Goal: Complete application form

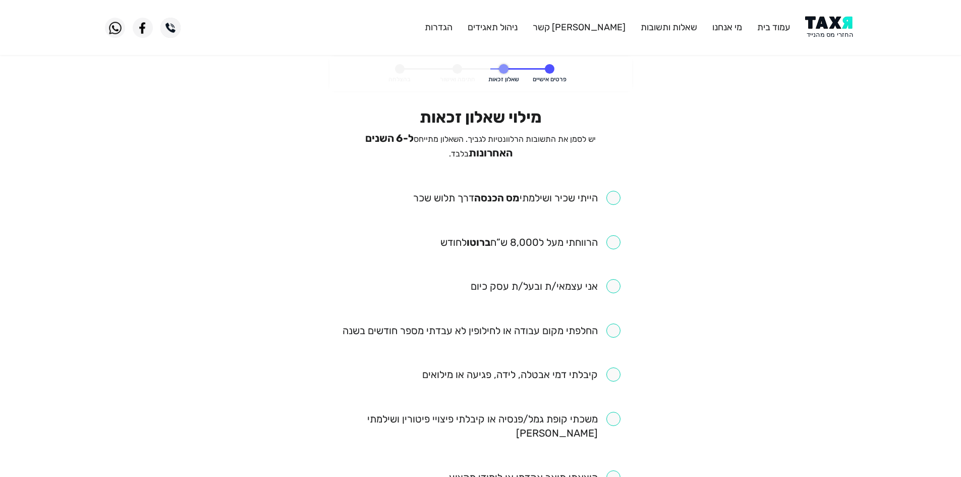
scroll to position [50, 0]
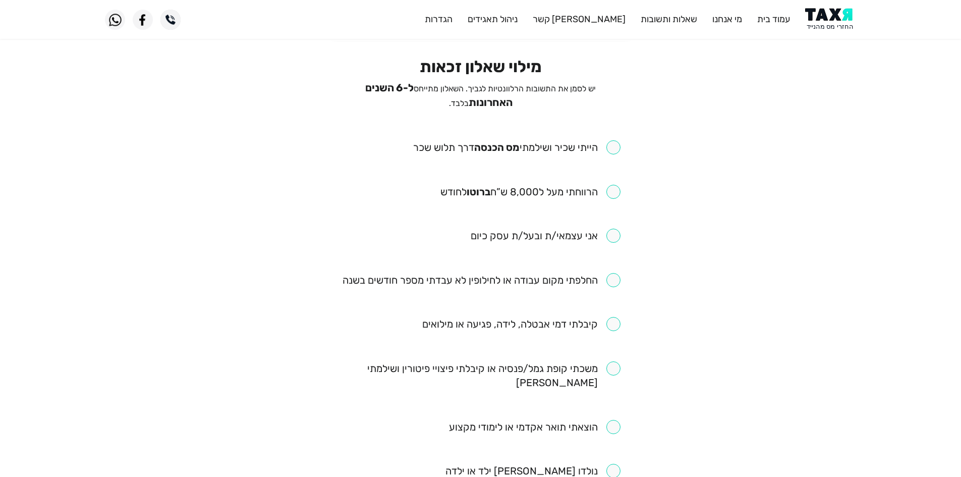
click at [607, 144] on input "checkbox" at bounding box center [516, 147] width 207 height 14
checkbox input "true"
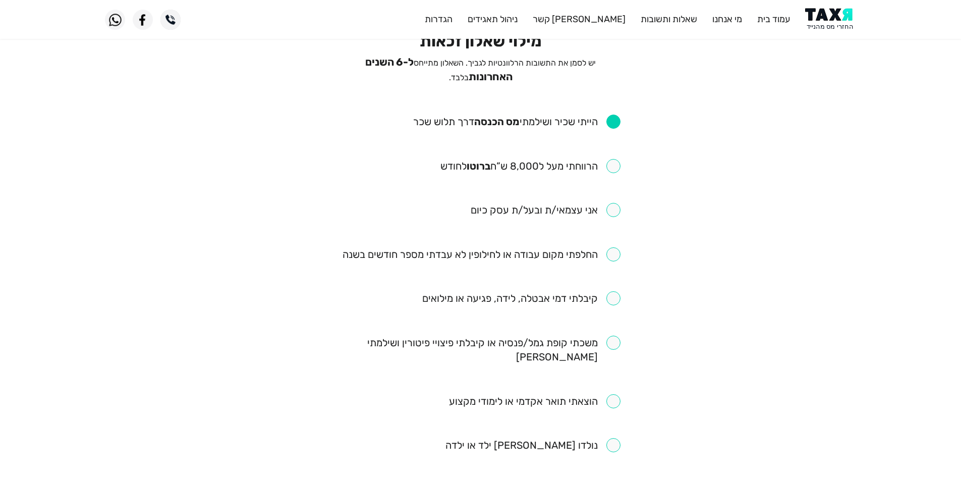
scroll to position [101, 0]
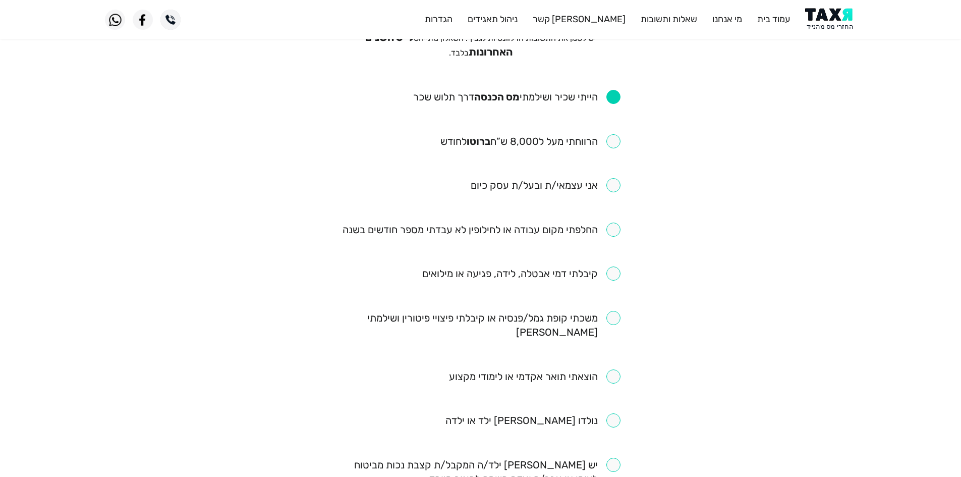
click at [611, 138] on input "checkbox" at bounding box center [530, 141] width 180 height 14
checkbox input "true"
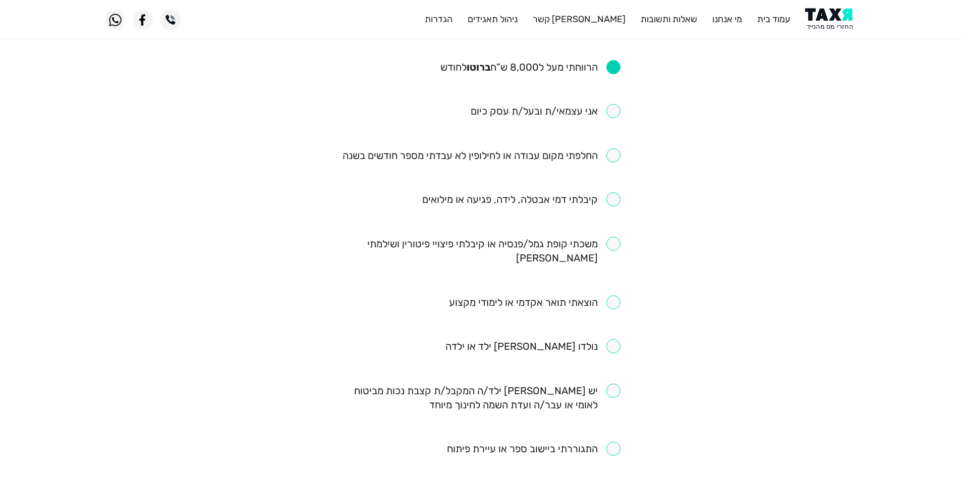
scroll to position [202, 0]
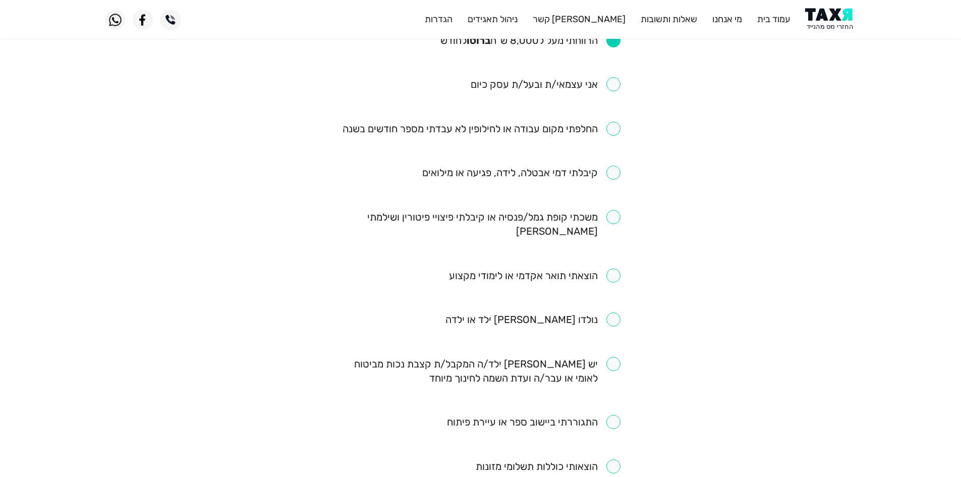
click at [614, 126] on input "checkbox" at bounding box center [481, 129] width 278 height 14
checkbox input "true"
click at [618, 168] on input "checkbox" at bounding box center [521, 172] width 198 height 14
checkbox input "true"
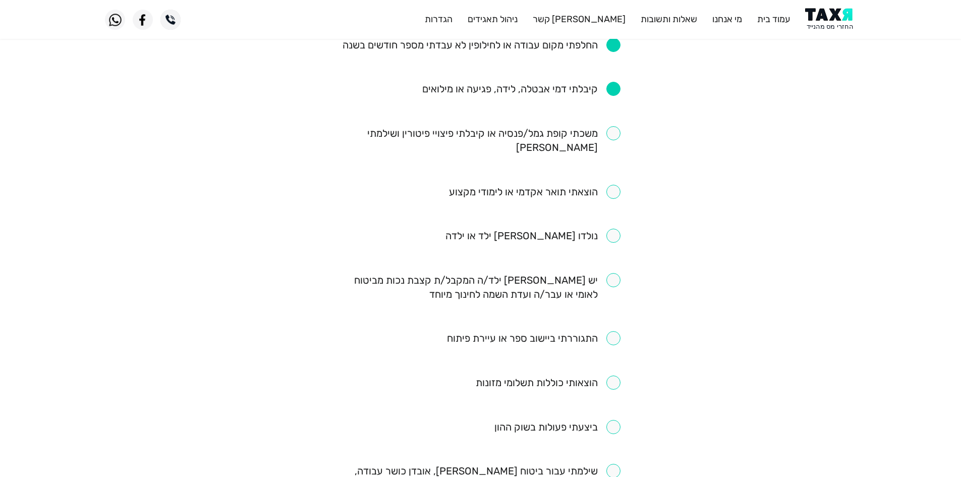
scroll to position [303, 0]
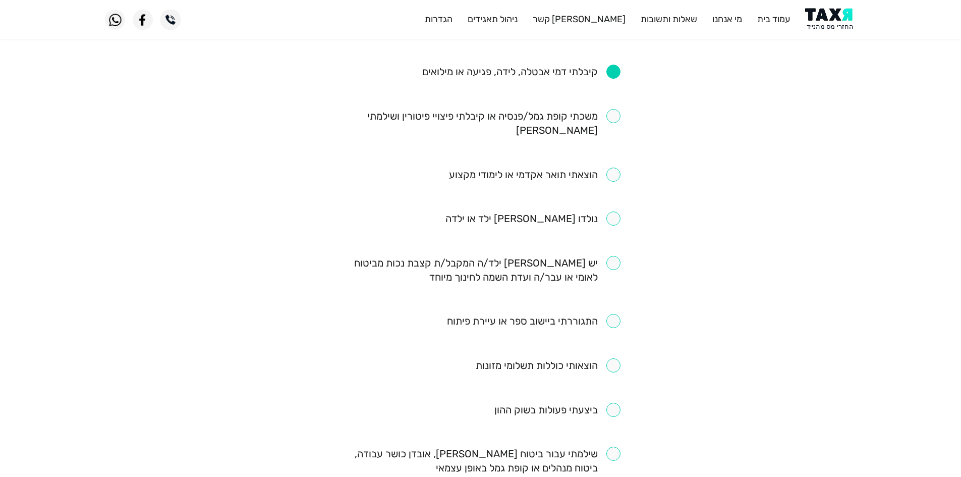
click at [596, 122] on ul "הייתי שכיר ושילמתי [PERSON_NAME] הכנסה דרך תלוש שכר הרווחתי מעל ל8,000 ש”ח ברוט…" at bounding box center [480, 233] width 279 height 690
click at [588, 109] on input "checkbox" at bounding box center [480, 123] width 279 height 28
click at [598, 119] on input "checkbox" at bounding box center [480, 123] width 279 height 28
checkbox input "false"
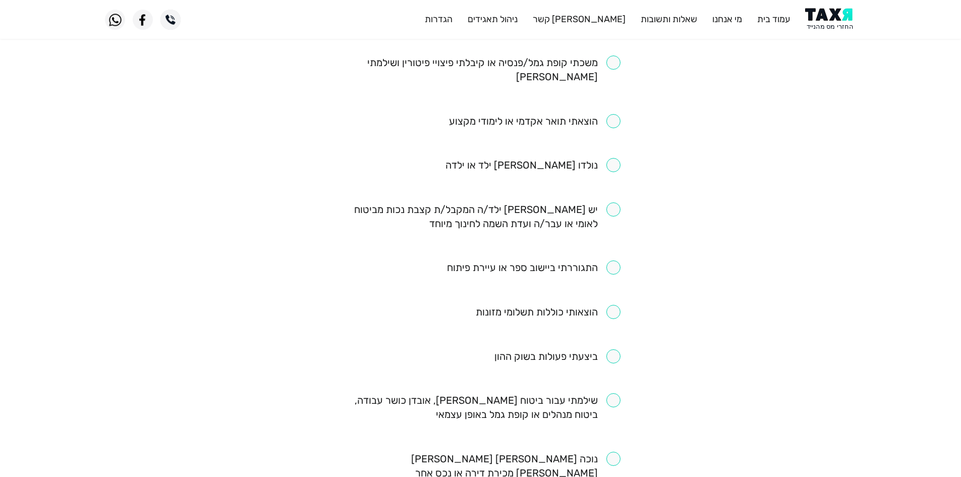
scroll to position [403, 0]
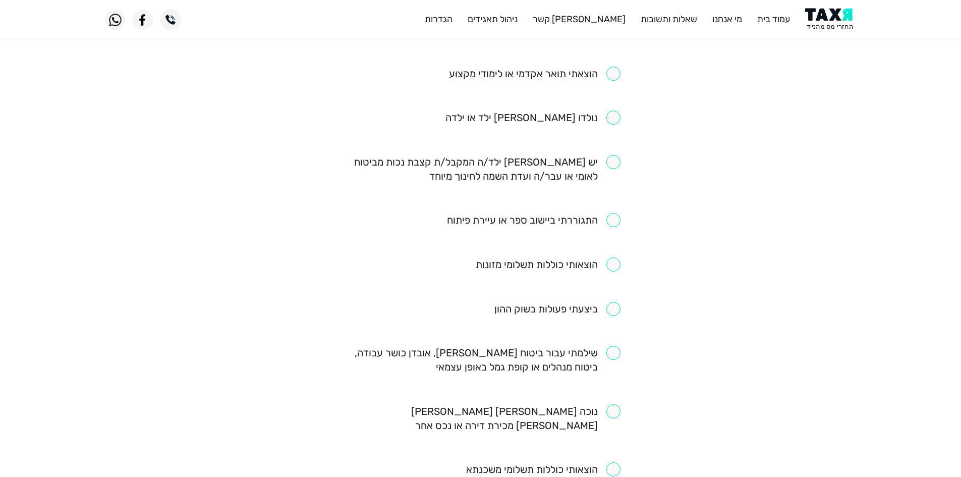
click at [614, 345] on input "checkbox" at bounding box center [480, 359] width 279 height 28
checkbox input "true"
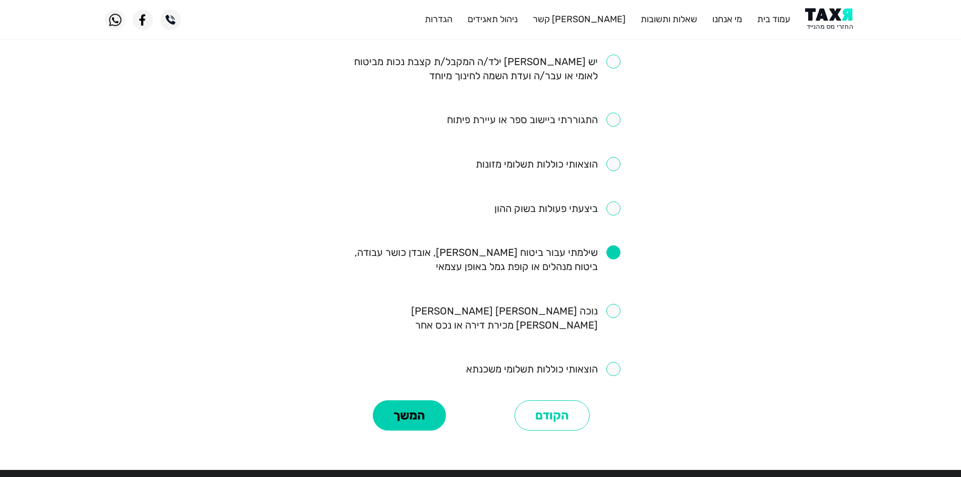
scroll to position [504, 0]
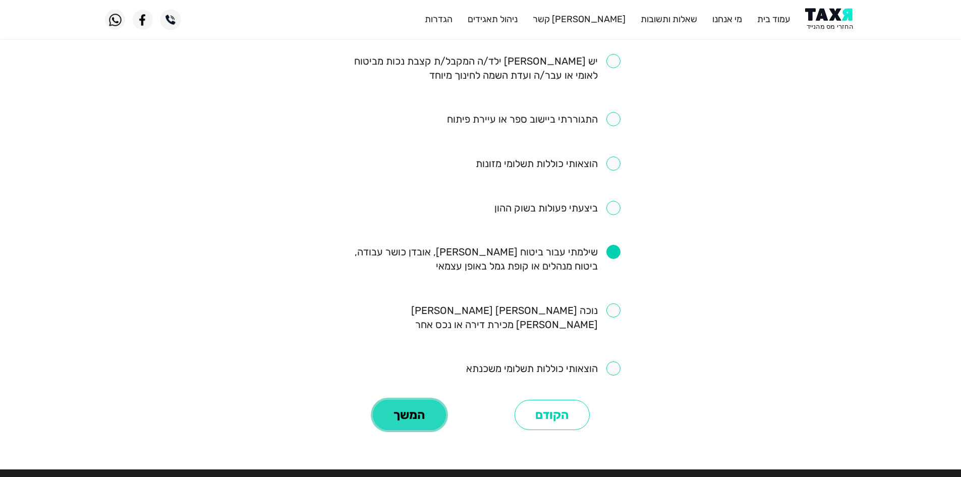
click at [417, 399] on button "המשך" at bounding box center [409, 414] width 73 height 30
